Goal: Information Seeking & Learning: Learn about a topic

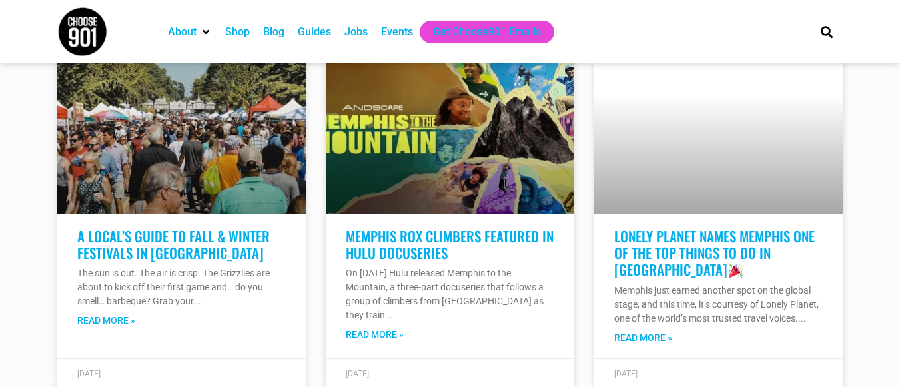
scroll to position [1197, 0]
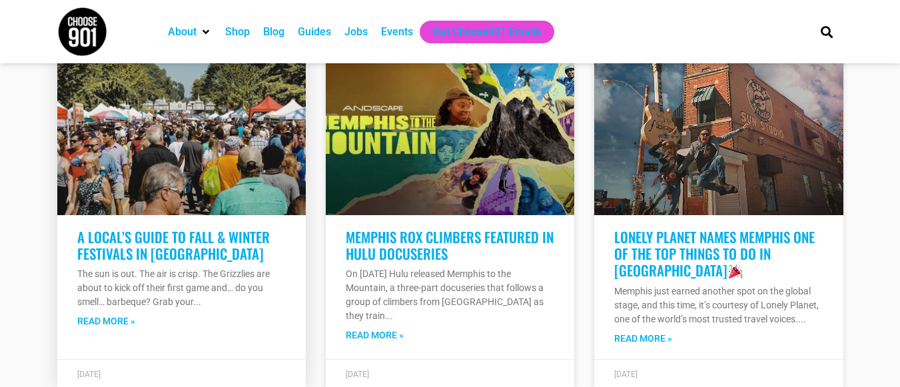
click at [219, 143] on link at bounding box center [181, 135] width 248 height 160
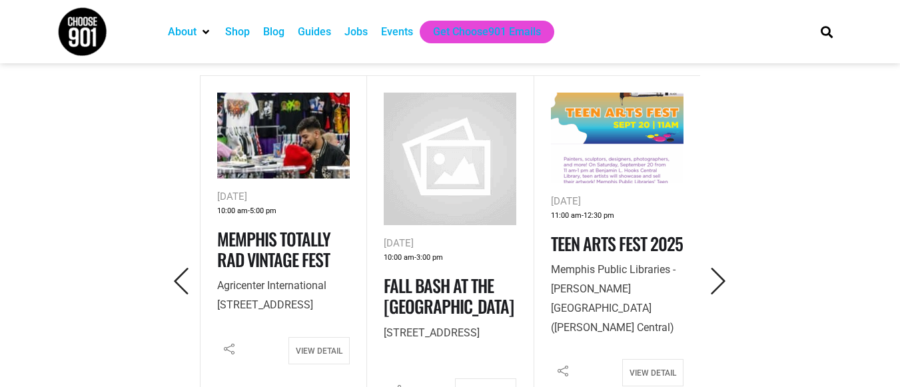
scroll to position [599, 0]
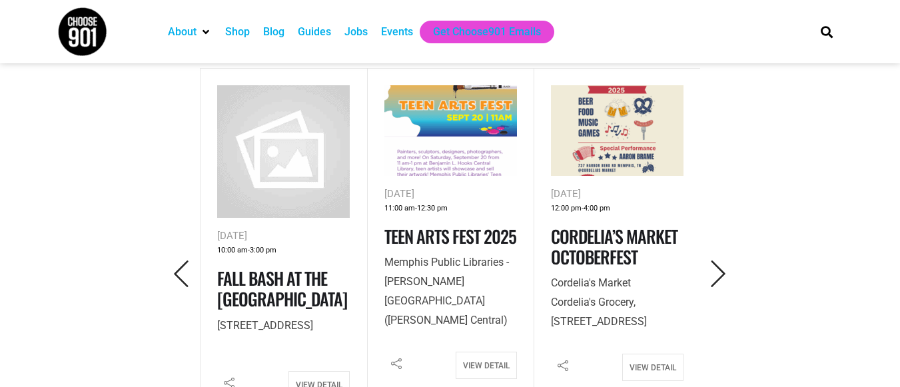
click at [300, 186] on img at bounding box center [283, 151] width 133 height 133
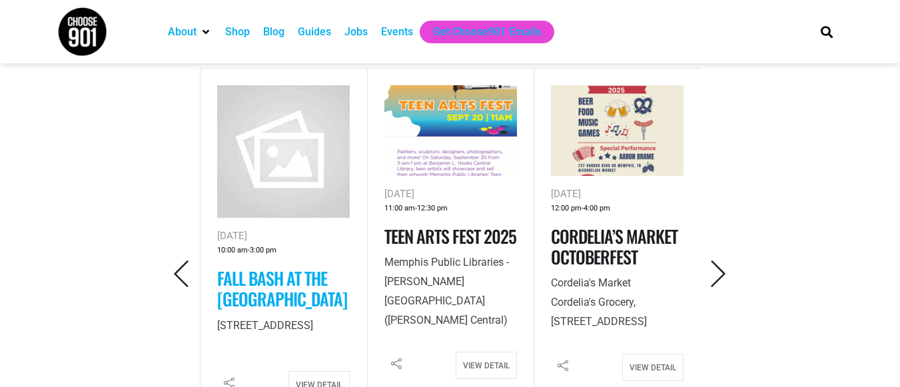
click at [270, 298] on link "Fall Bash at the Renasant Convention Center" at bounding box center [282, 288] width 130 height 47
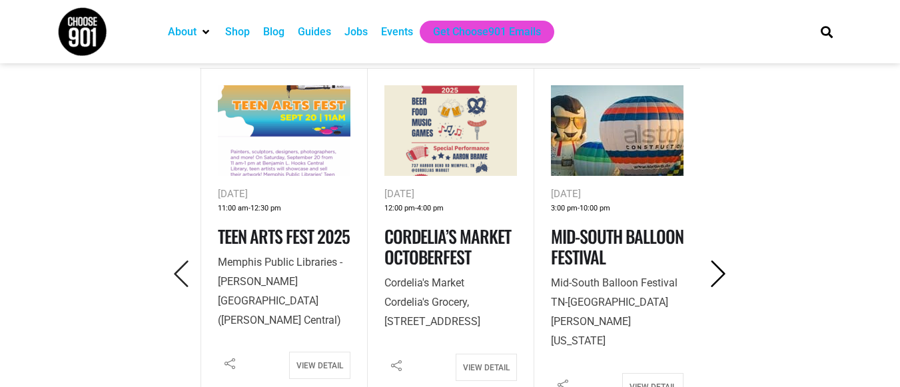
click at [721, 273] on icon "Next" at bounding box center [718, 273] width 27 height 27
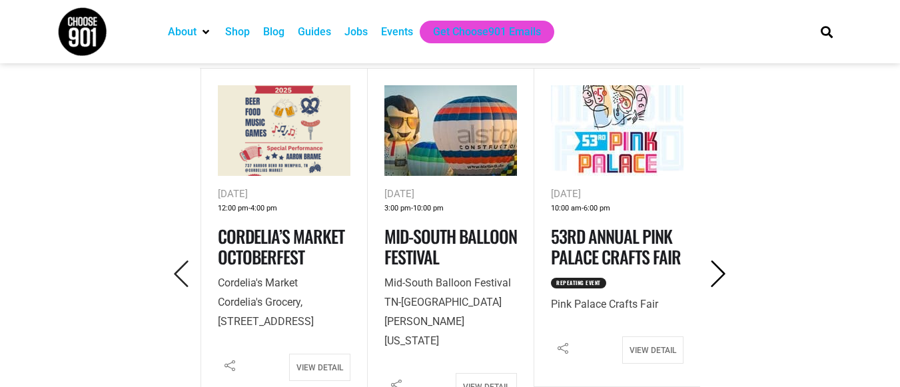
click at [721, 273] on icon "Next" at bounding box center [718, 273] width 27 height 27
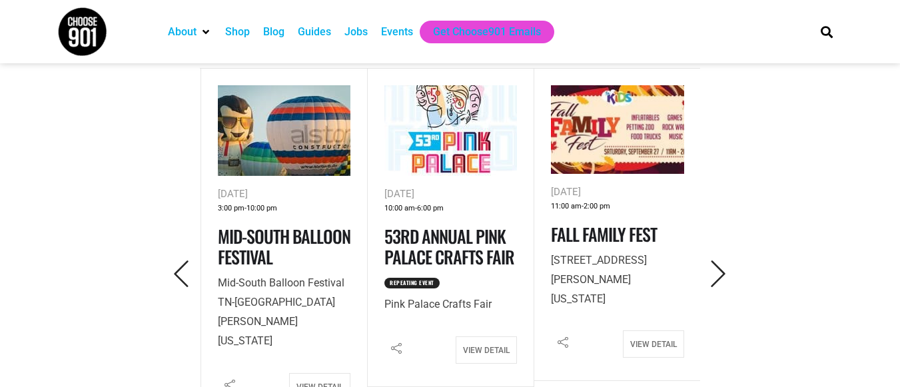
click at [585, 152] on img at bounding box center [617, 129] width 133 height 89
click at [717, 286] on icon "Next" at bounding box center [718, 273] width 27 height 27
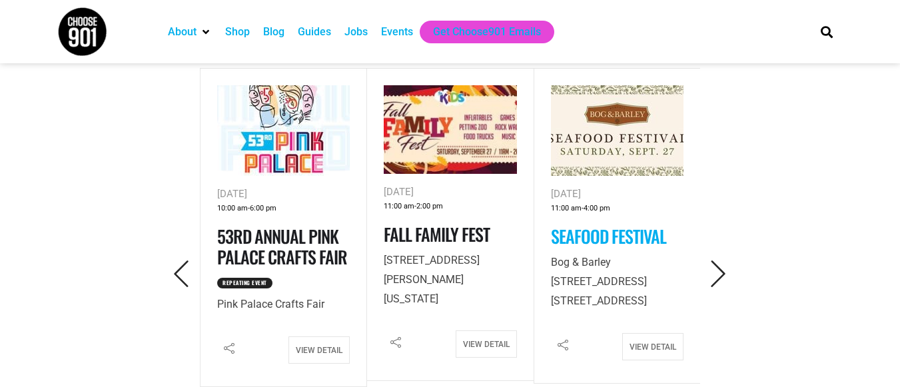
click at [628, 236] on link "Seafood Festival" at bounding box center [608, 236] width 115 height 26
click at [720, 274] on icon "Next" at bounding box center [718, 273] width 27 height 27
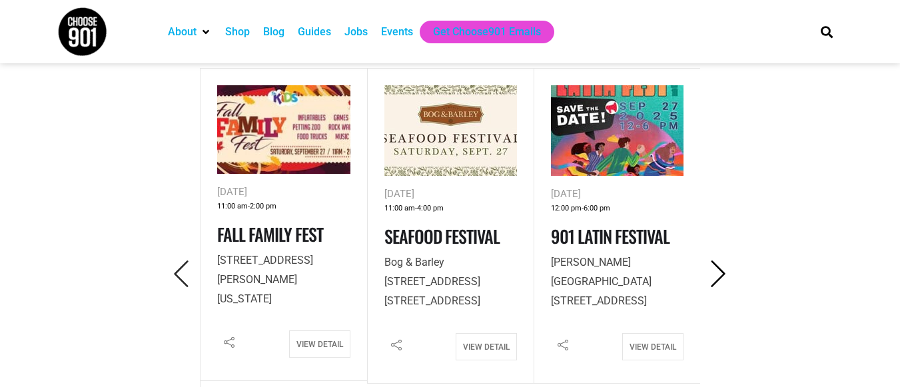
click at [720, 274] on icon "Next" at bounding box center [718, 273] width 27 height 27
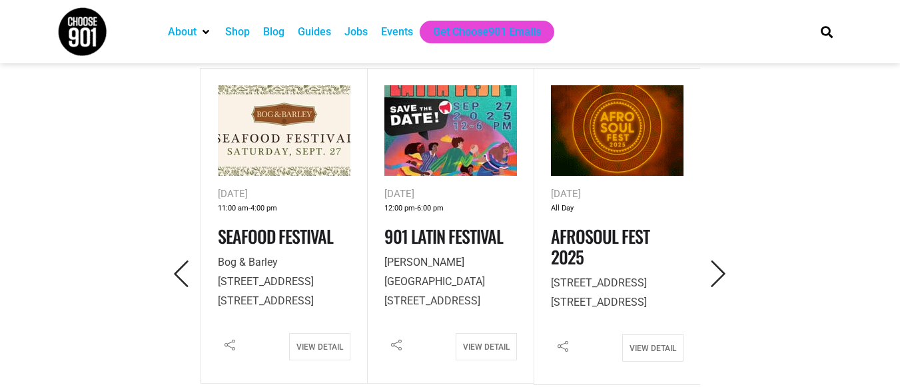
click at [648, 134] on img at bounding box center [617, 130] width 133 height 91
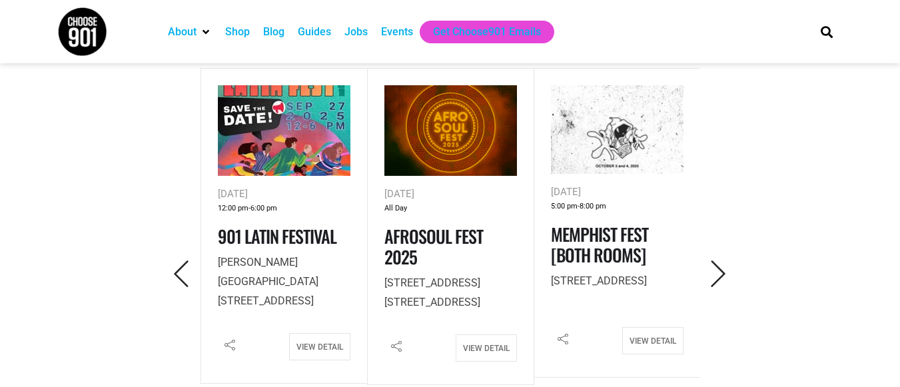
click at [577, 163] on img at bounding box center [617, 129] width 133 height 89
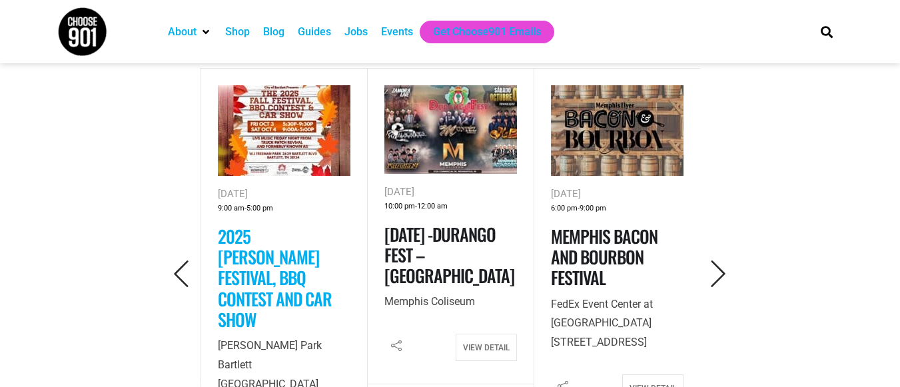
click at [278, 252] on link "2025 Bartlett Festival, BBQ Contest and Car Show" at bounding box center [275, 277] width 114 height 109
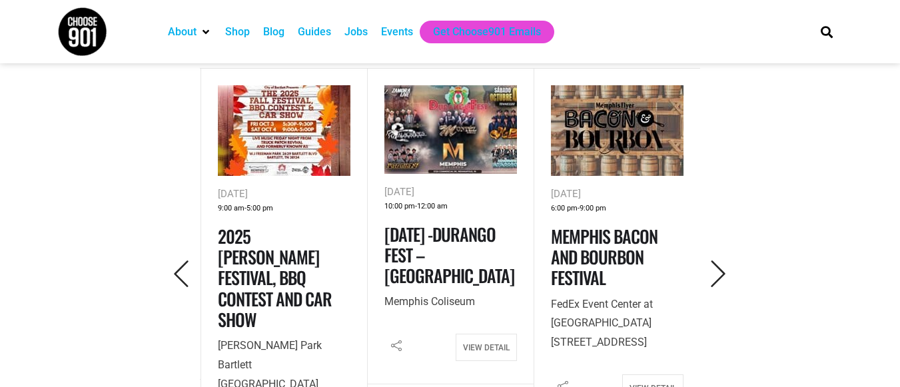
click at [293, 144] on img at bounding box center [284, 130] width 133 height 91
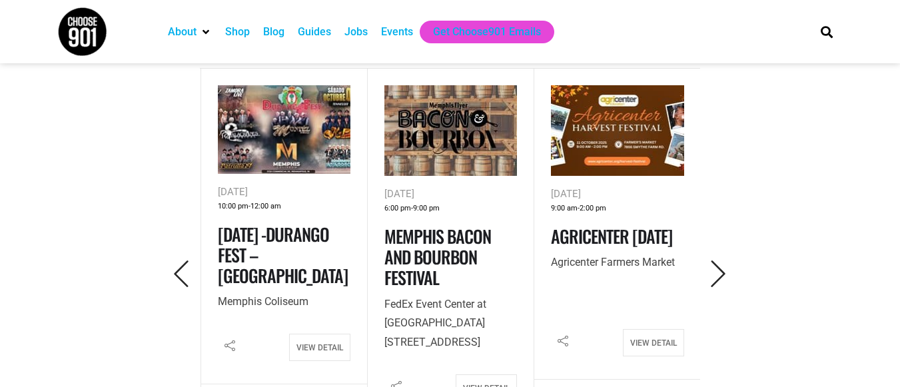
click at [589, 151] on img at bounding box center [617, 130] width 133 height 91
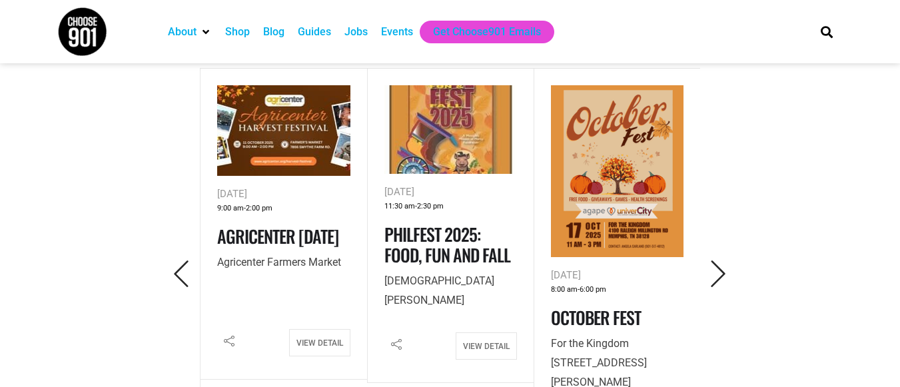
click at [564, 197] on img at bounding box center [617, 171] width 133 height 172
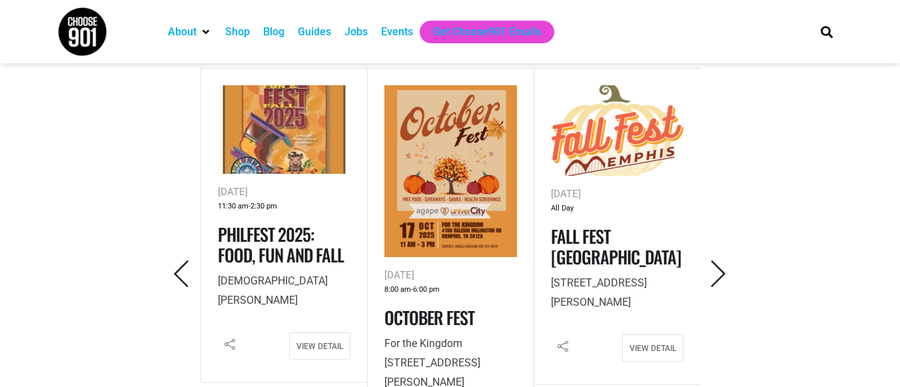
click at [599, 141] on img at bounding box center [617, 130] width 133 height 91
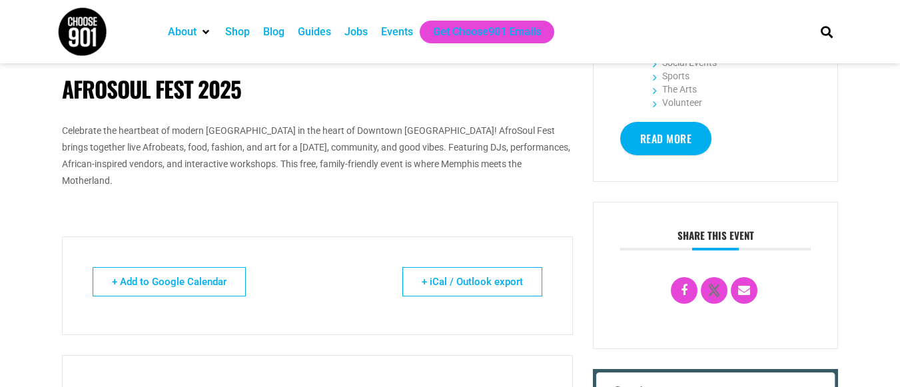
scroll to position [545, 0]
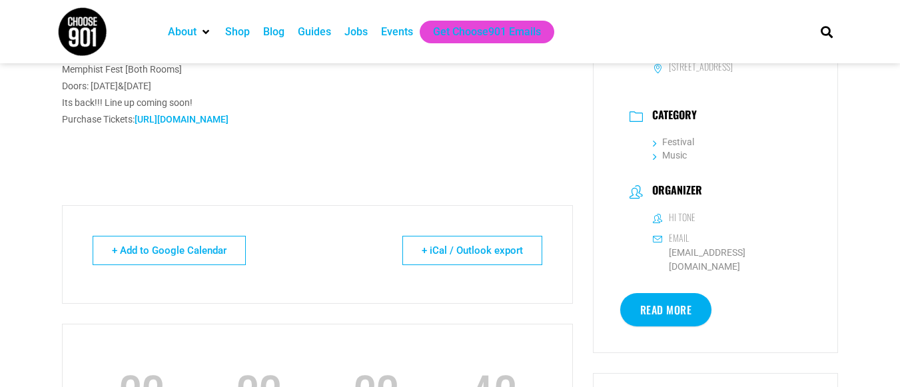
scroll to position [262, 0]
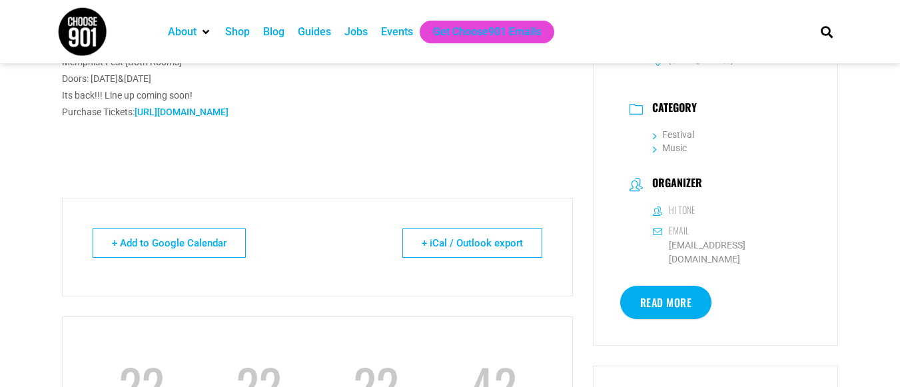
click at [723, 266] on link "noreply@facebookmail.com" at bounding box center [727, 252] width 149 height 28
click at [729, 266] on link "noreply@facebookmail.com" at bounding box center [727, 252] width 149 height 28
click at [711, 266] on link "noreply@facebookmail.com" at bounding box center [727, 252] width 149 height 28
click at [659, 319] on link "Read More" at bounding box center [666, 302] width 92 height 33
click at [673, 216] on h6 "Hi Tone" at bounding box center [682, 210] width 27 height 12
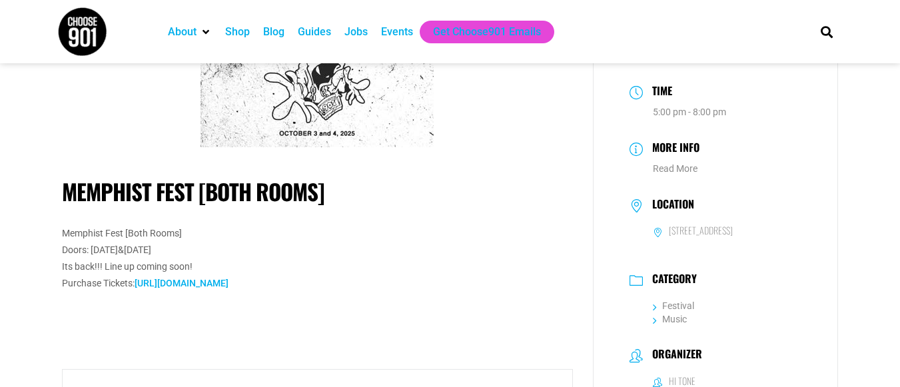
scroll to position [89, 0]
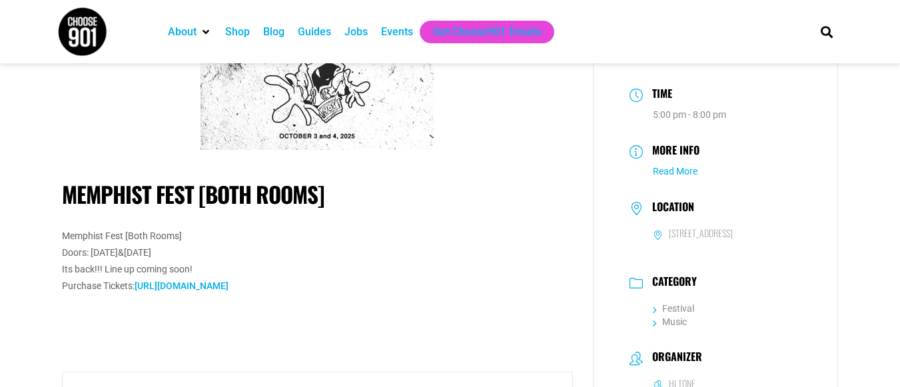
click at [675, 167] on link "Read More" at bounding box center [675, 171] width 45 height 11
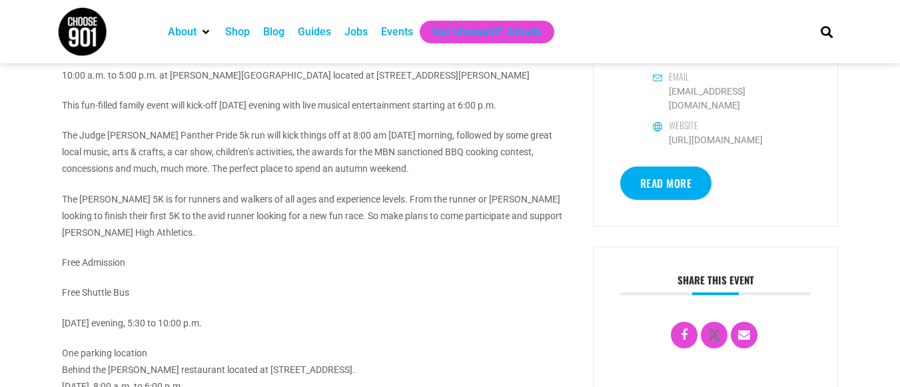
scroll to position [533, 0]
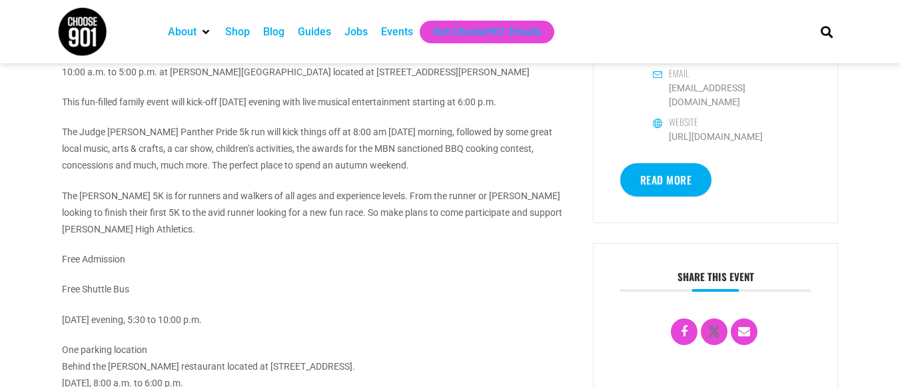
click at [404, 281] on p "Free Shuttle Bus" at bounding box center [317, 289] width 511 height 17
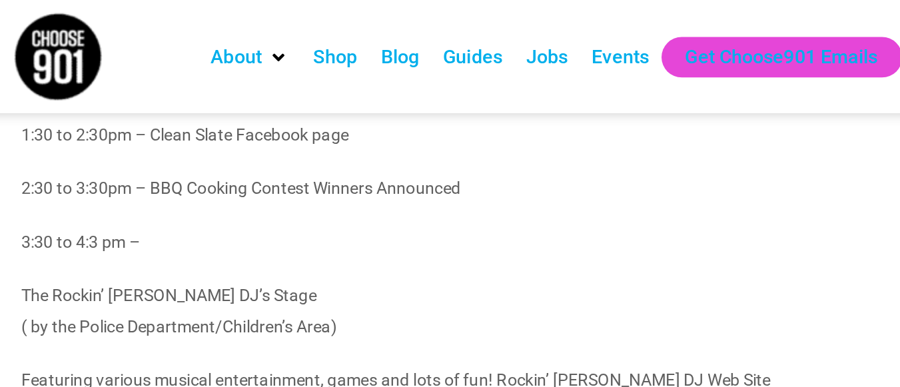
scroll to position [1252, 0]
click at [413, 205] on p "Featuring various musical entertainment, games and lots of fun! Rockin’ [PERSON…" at bounding box center [317, 213] width 511 height 17
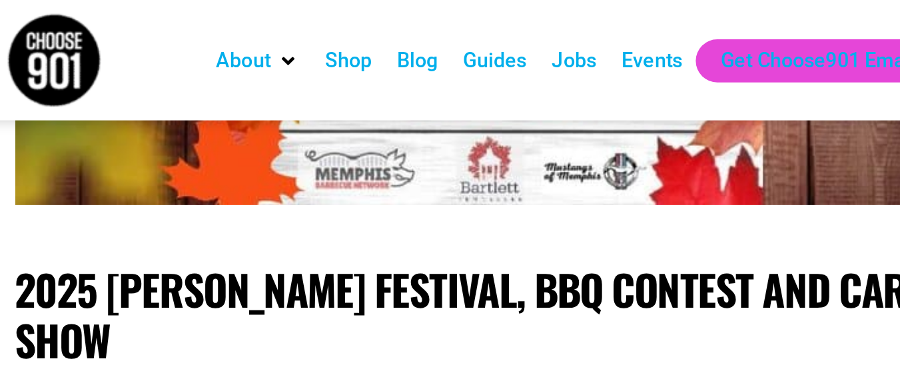
scroll to position [237, 0]
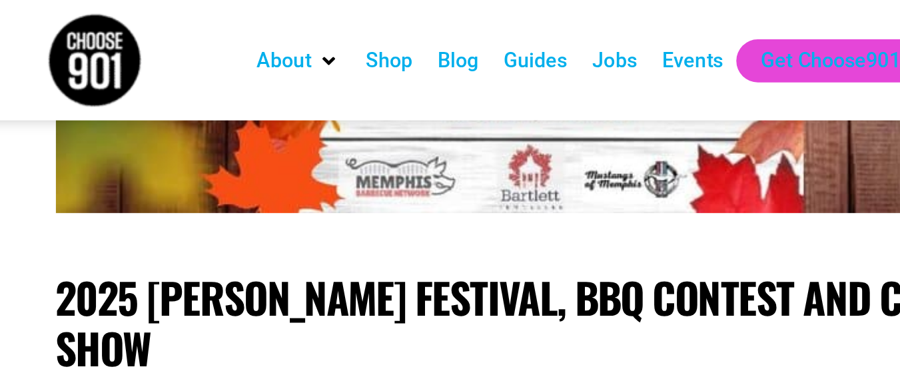
click at [383, 149] on h1 "2025 [PERSON_NAME] Festival, BBQ Contest and Car Show" at bounding box center [317, 169] width 511 height 53
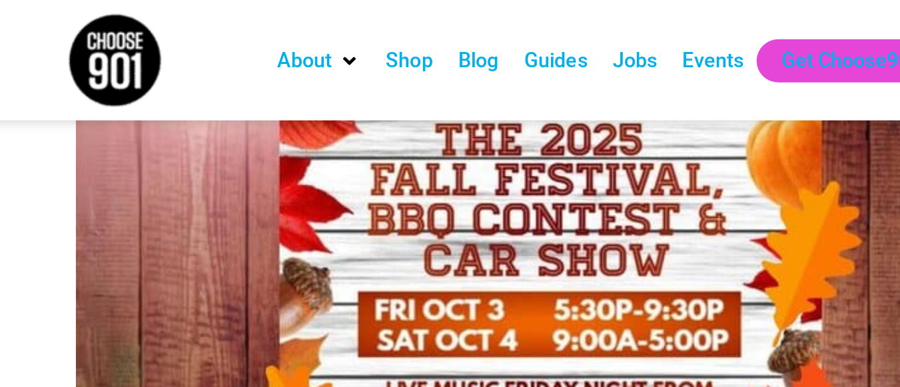
scroll to position [0, 0]
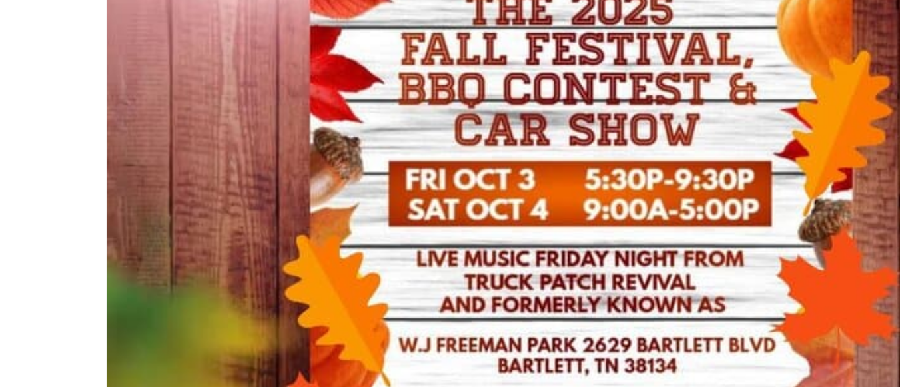
click at [373, 232] on img at bounding box center [317, 216] width 511 height 266
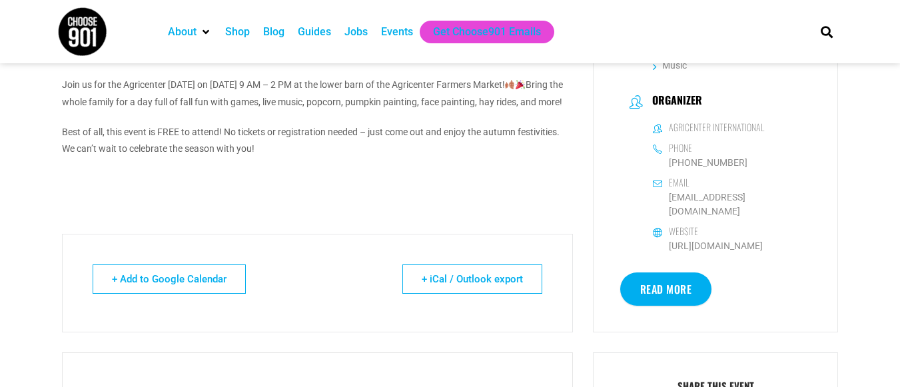
scroll to position [377, 0]
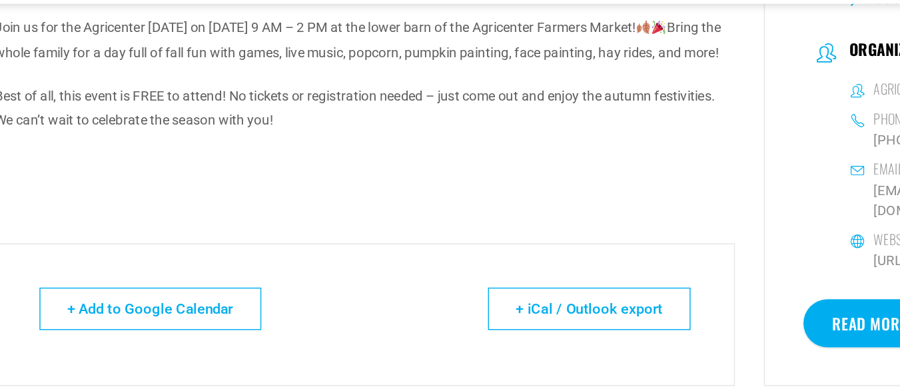
click at [392, 222] on div "Agricenter Harvest Festival Join us for the Agricenter Harvest Festival on Octo…" at bounding box center [317, 111] width 511 height 224
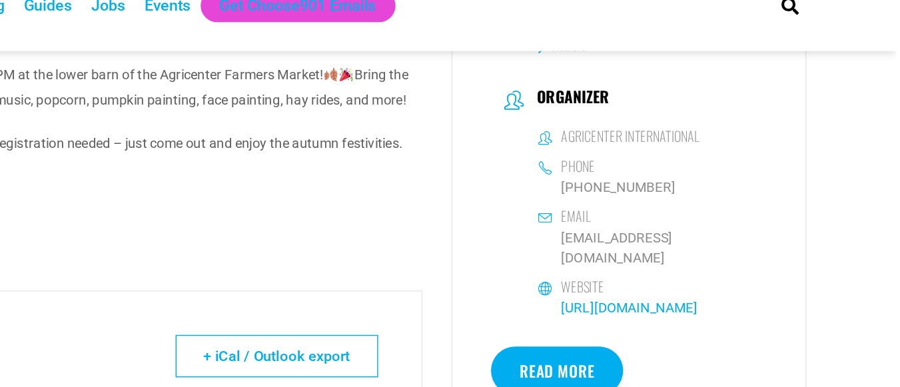
click at [735, 235] on link "https://www.agricenter.org/" at bounding box center [716, 240] width 94 height 11
click at [732, 196] on link "info@agricenter.org" at bounding box center [727, 199] width 149 height 28
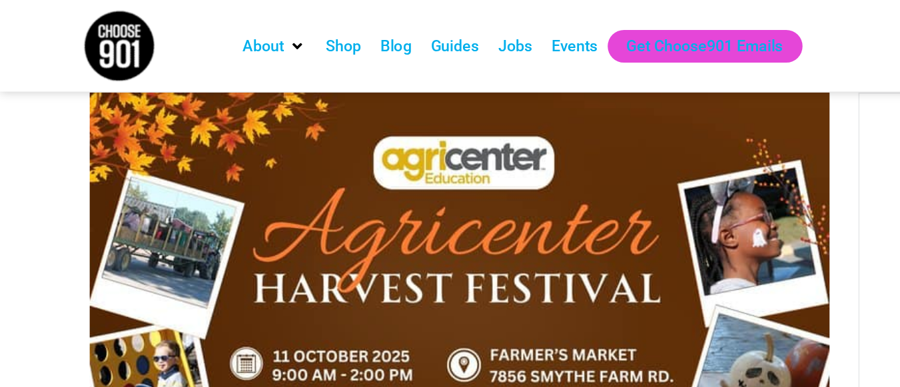
scroll to position [0, 0]
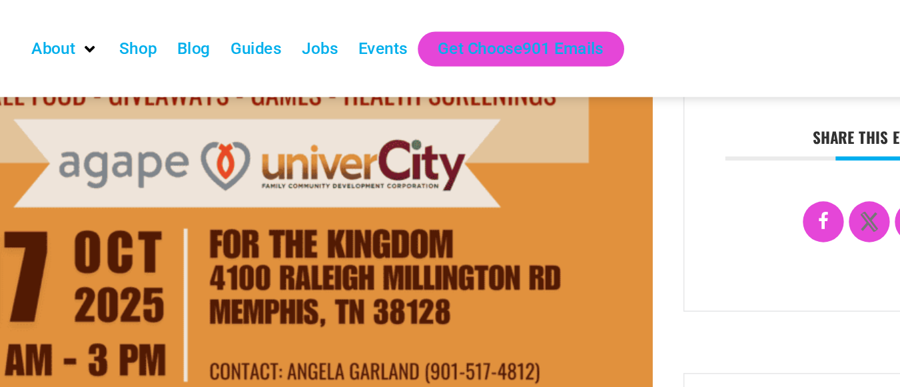
scroll to position [458, 0]
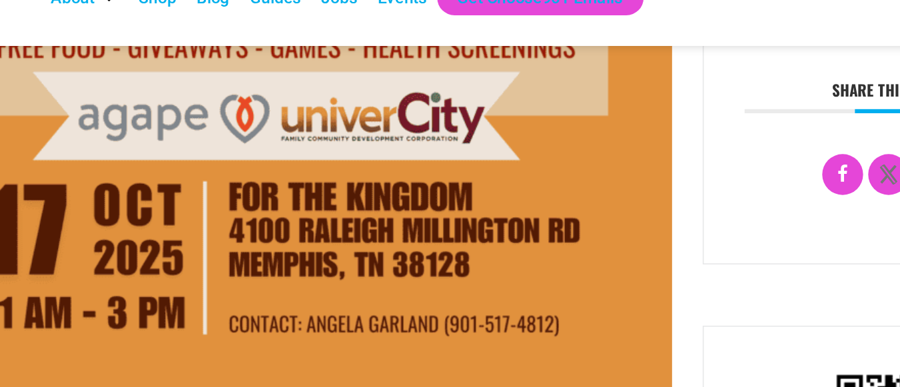
click at [581, 220] on div "October Fest There will be food, giveaways, games, activities, fall fun, health…" at bounding box center [317, 191] width 531 height 1132
click at [598, 195] on div "Share this event" at bounding box center [716, 132] width 246 height 147
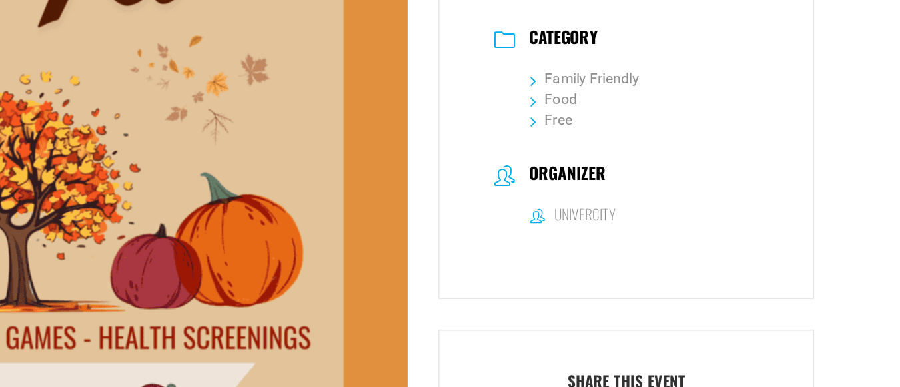
scroll to position [170, 0]
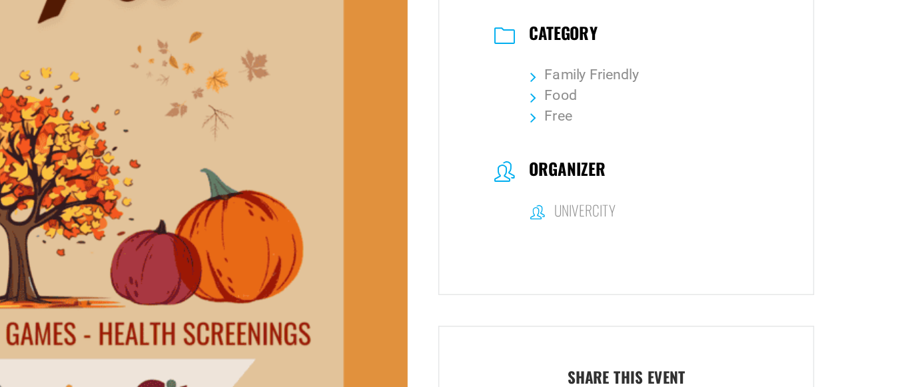
click at [688, 277] on h6 "UniverCity" at bounding box center [688, 271] width 39 height 12
